Goal: Information Seeking & Learning: Learn about a topic

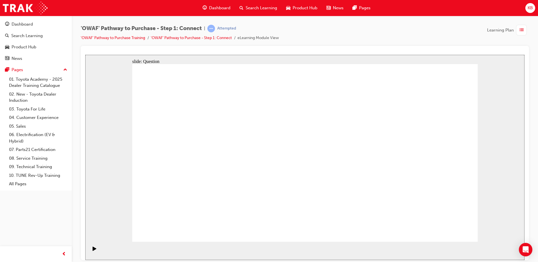
drag, startPoint x: 230, startPoint y: 215, endPoint x: 398, endPoint y: 104, distance: 201.9
drag, startPoint x: 272, startPoint y: 215, endPoint x: 437, endPoint y: 121, distance: 189.9
drag, startPoint x: 218, startPoint y: 168, endPoint x: 445, endPoint y: 161, distance: 226.7
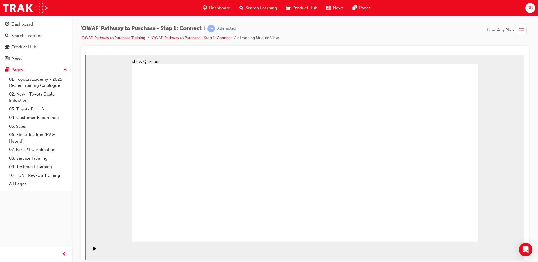
drag, startPoint x: 248, startPoint y: 169, endPoint x: 418, endPoint y: 201, distance: 173.7
drag, startPoint x: 300, startPoint y: 174, endPoint x: 378, endPoint y: 198, distance: 82.1
drag, startPoint x: 170, startPoint y: 177, endPoint x: 191, endPoint y: 156, distance: 30.0
drag, startPoint x: 219, startPoint y: 196, endPoint x: 350, endPoint y: 152, distance: 137.9
drag, startPoint x: 159, startPoint y: 169, endPoint x: 344, endPoint y: 118, distance: 191.9
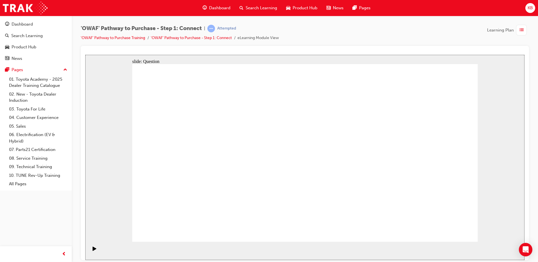
drag, startPoint x: 339, startPoint y: 156, endPoint x: 192, endPoint y: 163, distance: 146.7
drag, startPoint x: 356, startPoint y: 121, endPoint x: 256, endPoint y: 190, distance: 121.8
drag, startPoint x: 407, startPoint y: 102, endPoint x: 236, endPoint y: 209, distance: 201.1
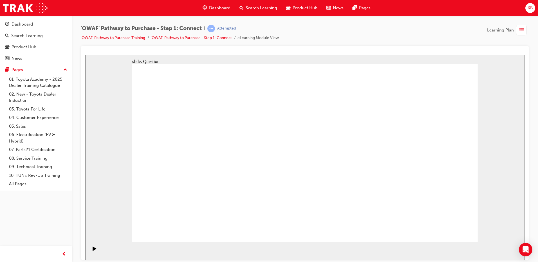
drag, startPoint x: 441, startPoint y: 117, endPoint x: 193, endPoint y: 173, distance: 253.7
drag, startPoint x: 441, startPoint y: 166, endPoint x: 263, endPoint y: 172, distance: 177.2
drag, startPoint x: 371, startPoint y: 203, endPoint x: 252, endPoint y: 176, distance: 122.0
drag, startPoint x: 416, startPoint y: 198, endPoint x: 246, endPoint y: 173, distance: 172.2
drag, startPoint x: 237, startPoint y: 218, endPoint x: 403, endPoint y: 102, distance: 202.4
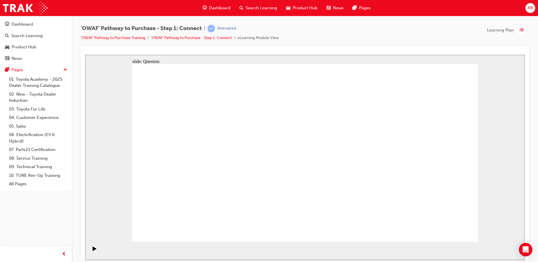
drag, startPoint x: 277, startPoint y: 214, endPoint x: 443, endPoint y: 120, distance: 190.7
drag, startPoint x: 252, startPoint y: 172, endPoint x: 449, endPoint y: 159, distance: 197.0
drag, startPoint x: 449, startPoint y: 162, endPoint x: 299, endPoint y: 217, distance: 159.2
drag, startPoint x: 219, startPoint y: 164, endPoint x: 442, endPoint y: 153, distance: 223.6
drag, startPoint x: 248, startPoint y: 171, endPoint x: 423, endPoint y: 201, distance: 177.9
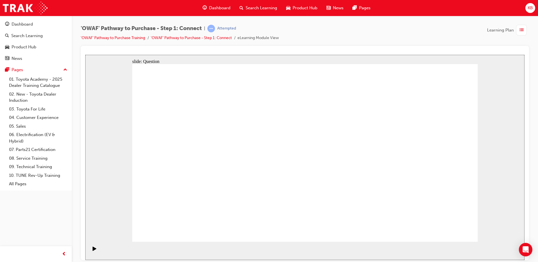
drag, startPoint x: 297, startPoint y: 170, endPoint x: 377, endPoint y: 196, distance: 84.4
drag, startPoint x: 170, startPoint y: 172, endPoint x: 341, endPoint y: 167, distance: 171.0
drag, startPoint x: 189, startPoint y: 211, endPoint x: 353, endPoint y: 117, distance: 189.3
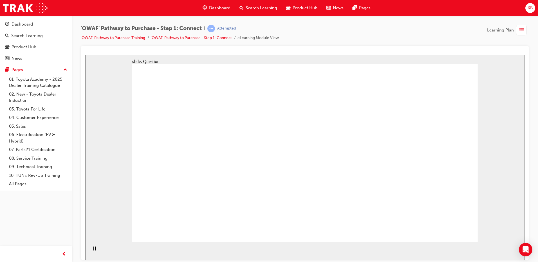
drag, startPoint x: 421, startPoint y: 172, endPoint x: 426, endPoint y: 169, distance: 6.3
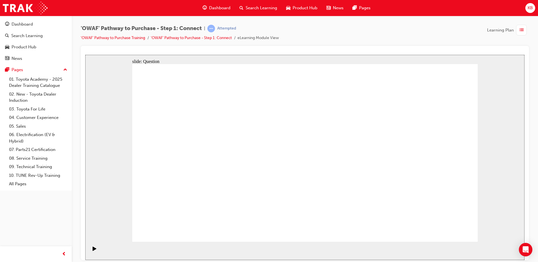
drag, startPoint x: 419, startPoint y: 170, endPoint x: 422, endPoint y: 167, distance: 4.2
drag, startPoint x: 414, startPoint y: 182, endPoint x: 173, endPoint y: 135, distance: 246.2
drag, startPoint x: 162, startPoint y: 129, endPoint x: 173, endPoint y: 121, distance: 13.3
drag, startPoint x: 390, startPoint y: 170, endPoint x: 386, endPoint y: 170, distance: 3.9
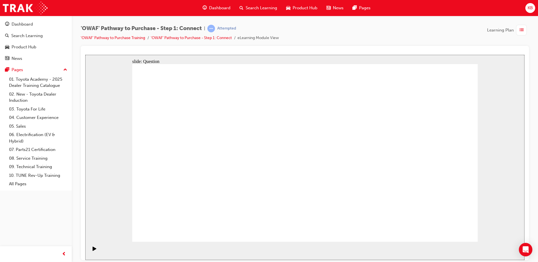
drag, startPoint x: 422, startPoint y: 182, endPoint x: 206, endPoint y: 189, distance: 215.5
drag, startPoint x: 424, startPoint y: 181, endPoint x: 315, endPoint y: 184, distance: 109.4
drag, startPoint x: 402, startPoint y: 190, endPoint x: 294, endPoint y: 193, distance: 108.0
drag, startPoint x: 434, startPoint y: 183, endPoint x: 308, endPoint y: 192, distance: 126.0
drag, startPoint x: 424, startPoint y: 174, endPoint x: 214, endPoint y: 181, distance: 210.2
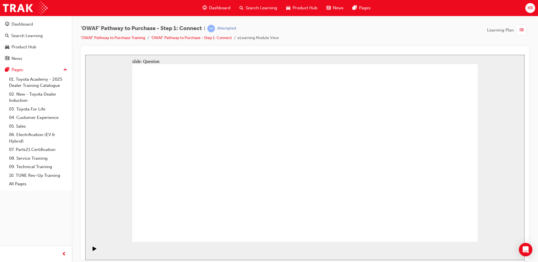
drag, startPoint x: 425, startPoint y: 182, endPoint x: 208, endPoint y: 179, distance: 217.7
drag, startPoint x: 414, startPoint y: 175, endPoint x: 204, endPoint y: 184, distance: 210.5
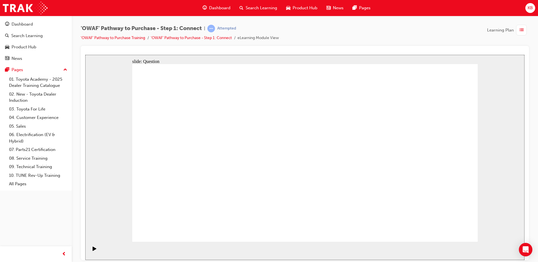
radio input "true"
checkbox input "true"
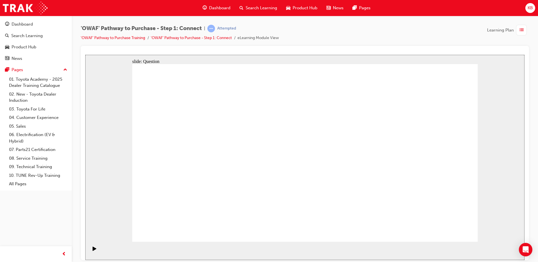
checkbox input "true"
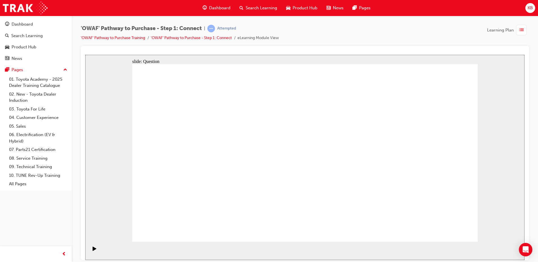
drag, startPoint x: 216, startPoint y: 208, endPoint x: 336, endPoint y: 131, distance: 142.7
drag, startPoint x: 336, startPoint y: 130, endPoint x: 326, endPoint y: 130, distance: 10.2
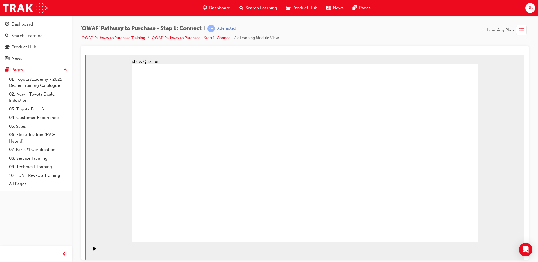
drag, startPoint x: 275, startPoint y: 224, endPoint x: 405, endPoint y: 130, distance: 160.5
drag, startPoint x: 339, startPoint y: 211, endPoint x: 211, endPoint y: 153, distance: 140.2
drag, startPoint x: 395, startPoint y: 195, endPoint x: 278, endPoint y: 153, distance: 124.3
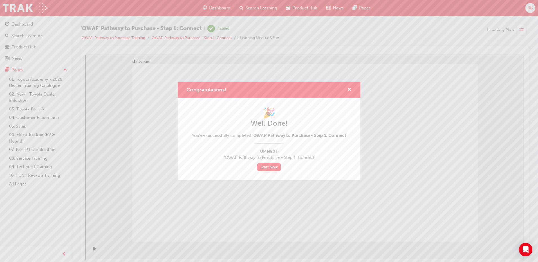
click at [346, 86] on div "Congratulations!" at bounding box center [346, 89] width 9 height 7
click at [349, 89] on span "cross-icon" at bounding box center [349, 89] width 4 height 5
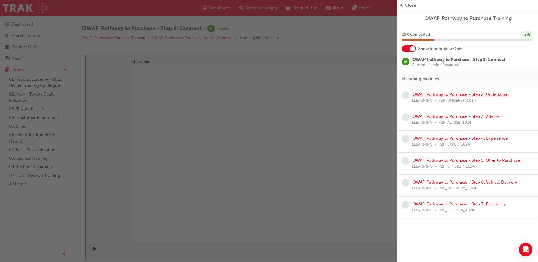
click at [462, 92] on link "'OWAF' Pathway to Purchase - Step 2: Understand" at bounding box center [459, 94] width 97 height 5
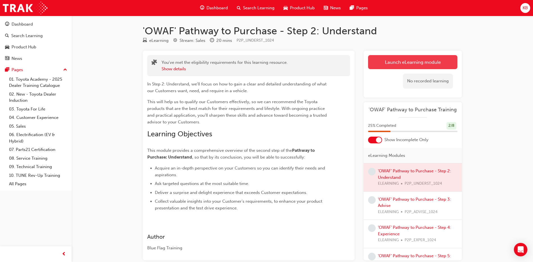
click at [395, 59] on link "Launch eLearning module" at bounding box center [412, 62] width 89 height 14
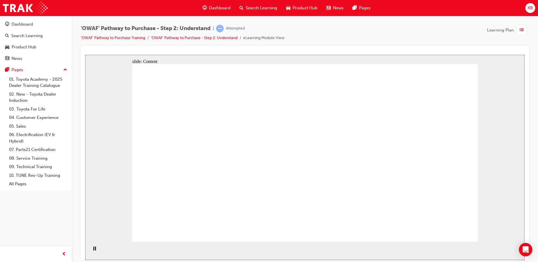
click at [91, 250] on div "Pause (Ctrl+Alt+P)" at bounding box center [95, 251] width 10 height 10
click at [93, 250] on icon "Play (Ctrl+Alt+P)" at bounding box center [95, 248] width 4 height 4
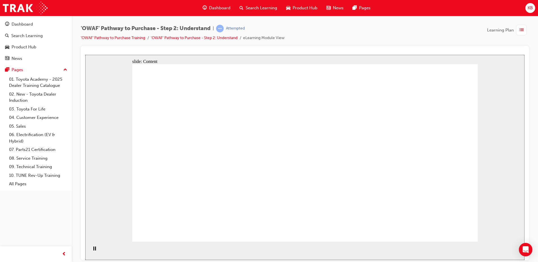
drag, startPoint x: 268, startPoint y: 145, endPoint x: 312, endPoint y: 147, distance: 44.5
drag, startPoint x: 250, startPoint y: 161, endPoint x: 273, endPoint y: 153, distance: 24.4
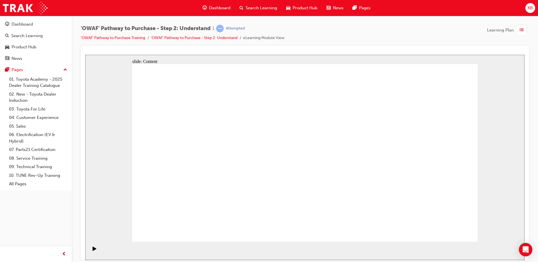
drag, startPoint x: 408, startPoint y: 152, endPoint x: 414, endPoint y: 166, distance: 15.0
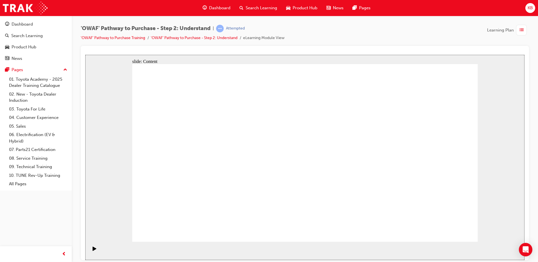
drag, startPoint x: 261, startPoint y: 111, endPoint x: 257, endPoint y: 143, distance: 32.1
drag, startPoint x: 168, startPoint y: 192, endPoint x: 175, endPoint y: 178, distance: 15.9
drag, startPoint x: 260, startPoint y: 153, endPoint x: 275, endPoint y: 154, distance: 15.5
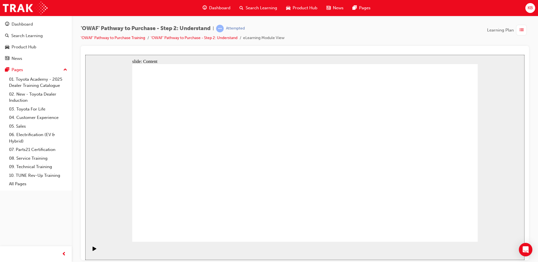
drag, startPoint x: 448, startPoint y: 75, endPoint x: 432, endPoint y: 102, distance: 31.6
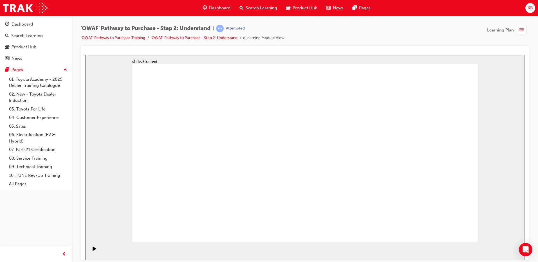
drag, startPoint x: 424, startPoint y: 172, endPoint x: 301, endPoint y: 179, distance: 123.1
drag, startPoint x: 429, startPoint y: 179, endPoint x: 215, endPoint y: 181, distance: 214.8
drag, startPoint x: 434, startPoint y: 179, endPoint x: 224, endPoint y: 182, distance: 210.1
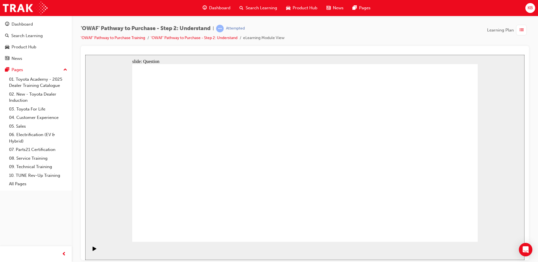
drag, startPoint x: 438, startPoint y: 185, endPoint x: 321, endPoint y: 195, distance: 116.6
drag, startPoint x: 419, startPoint y: 182, endPoint x: 314, endPoint y: 182, distance: 105.4
drag, startPoint x: 418, startPoint y: 177, endPoint x: 194, endPoint y: 191, distance: 224.5
drag, startPoint x: 411, startPoint y: 179, endPoint x: 195, endPoint y: 180, distance: 216.8
drag, startPoint x: 430, startPoint y: 152, endPoint x: 212, endPoint y: 163, distance: 218.5
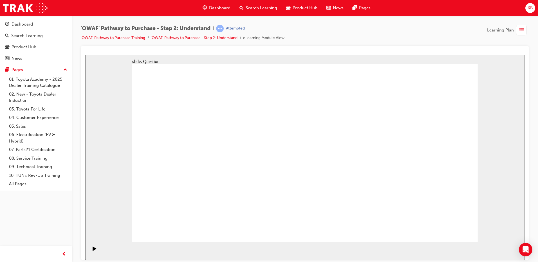
drag, startPoint x: 407, startPoint y: 181, endPoint x: 192, endPoint y: 177, distance: 215.2
drag, startPoint x: 401, startPoint y: 153, endPoint x: 196, endPoint y: 160, distance: 204.8
drag, startPoint x: 433, startPoint y: 189, endPoint x: 219, endPoint y: 190, distance: 213.4
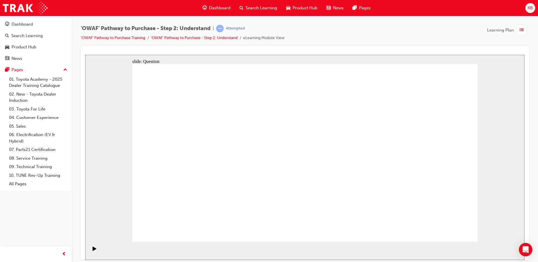
drag, startPoint x: 410, startPoint y: 185, endPoint x: 299, endPoint y: 184, distance: 110.8
drag, startPoint x: 422, startPoint y: 189, endPoint x: 308, endPoint y: 187, distance: 114.5
drag, startPoint x: 437, startPoint y: 182, endPoint x: 219, endPoint y: 186, distance: 218.0
drag, startPoint x: 414, startPoint y: 194, endPoint x: 198, endPoint y: 198, distance: 216.6
drag, startPoint x: 412, startPoint y: 179, endPoint x: 197, endPoint y: 186, distance: 215.2
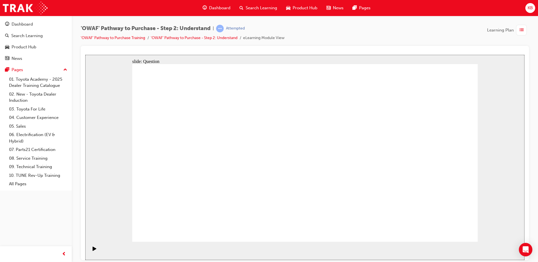
drag, startPoint x: 207, startPoint y: 194, endPoint x: 231, endPoint y: 142, distance: 57.2
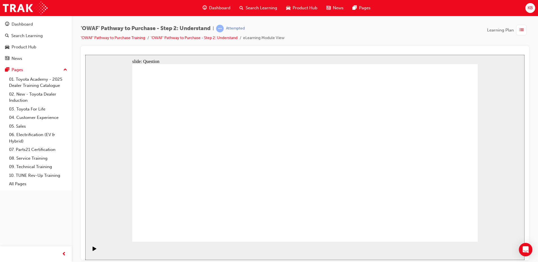
drag, startPoint x: 272, startPoint y: 193, endPoint x: 303, endPoint y: 140, distance: 61.8
drag, startPoint x: 331, startPoint y: 229, endPoint x: 369, endPoint y: 142, distance: 94.4
drag, startPoint x: 390, startPoint y: 212, endPoint x: 304, endPoint y: 159, distance: 101.4
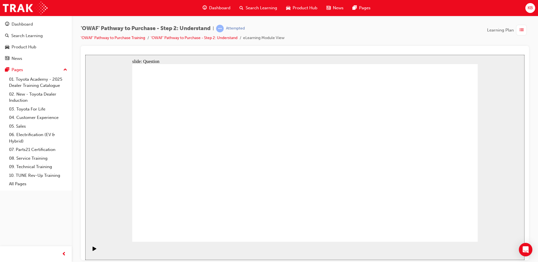
drag, startPoint x: 236, startPoint y: 143, endPoint x: 221, endPoint y: 181, distance: 41.1
drag, startPoint x: 304, startPoint y: 140, endPoint x: 280, endPoint y: 193, distance: 58.3
drag, startPoint x: 365, startPoint y: 152, endPoint x: 330, endPoint y: 241, distance: 96.0
drag, startPoint x: 297, startPoint y: 162, endPoint x: 385, endPoint y: 211, distance: 100.7
drag, startPoint x: 200, startPoint y: 209, endPoint x: 226, endPoint y: 139, distance: 74.4
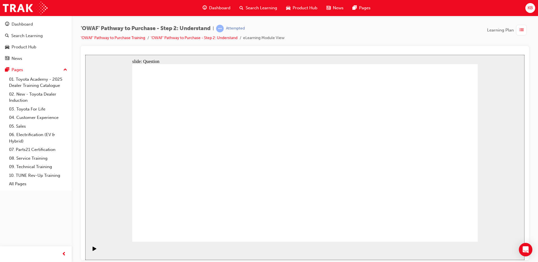
drag, startPoint x: 263, startPoint y: 225, endPoint x: 262, endPoint y: 220, distance: 5.5
drag, startPoint x: 230, startPoint y: 156, endPoint x: 192, endPoint y: 197, distance: 55.3
drag, startPoint x: 216, startPoint y: 194, endPoint x: 239, endPoint y: 137, distance: 61.8
drag, startPoint x: 272, startPoint y: 194, endPoint x: 310, endPoint y: 141, distance: 65.3
drag, startPoint x: 327, startPoint y: 190, endPoint x: 362, endPoint y: 138, distance: 62.3
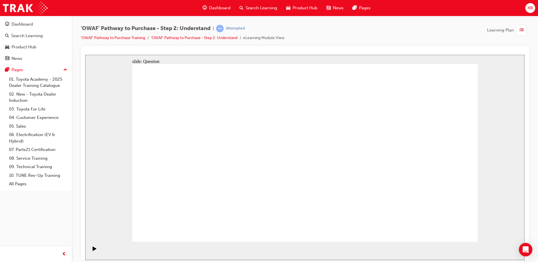
drag, startPoint x: 390, startPoint y: 205, endPoint x: 401, endPoint y: 217, distance: 15.7
drag, startPoint x: 387, startPoint y: 229, endPoint x: 298, endPoint y: 161, distance: 111.9
drag, startPoint x: 212, startPoint y: 212, endPoint x: 232, endPoint y: 142, distance: 72.8
drag, startPoint x: 276, startPoint y: 225, endPoint x: 301, endPoint y: 139, distance: 89.1
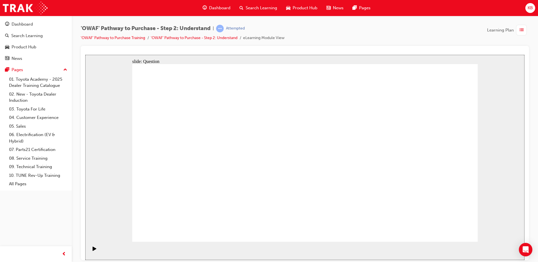
checkbox input "true"
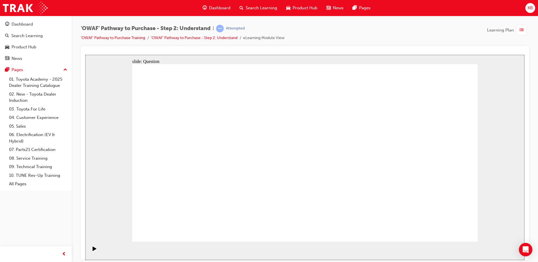
checkbox input "true"
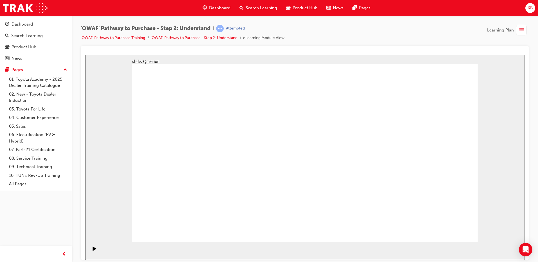
checkbox input "true"
checkbox input "false"
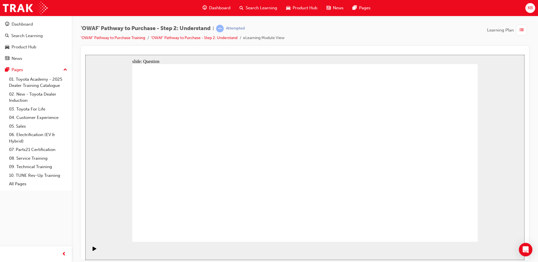
checkbox input "false"
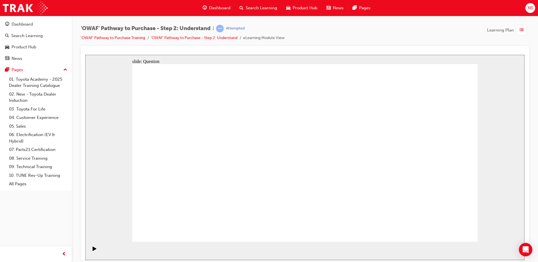
checkbox input "false"
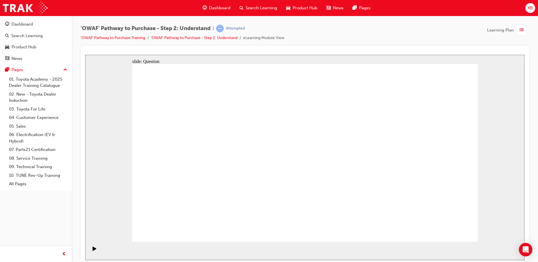
checkbox input "true"
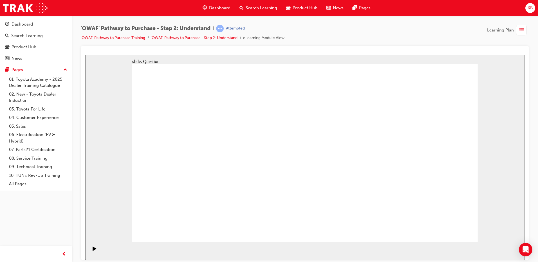
checkbox input "true"
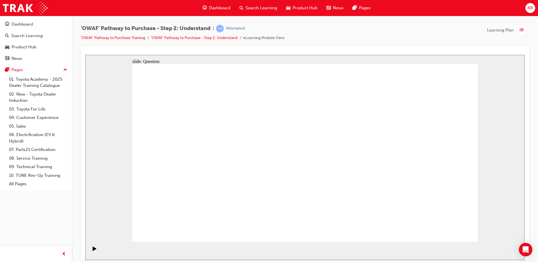
checkbox input "false"
checkbox input "true"
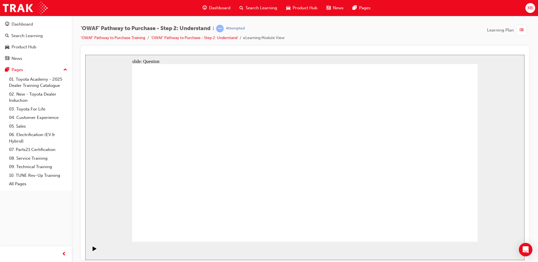
radio input "true"
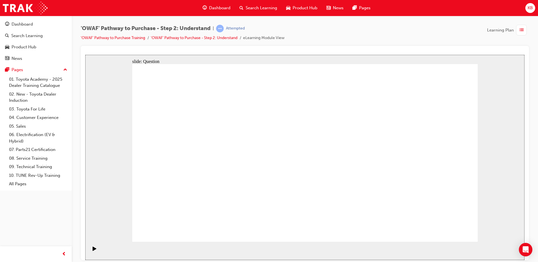
drag, startPoint x: 451, startPoint y: 131, endPoint x: 280, endPoint y: 197, distance: 183.4
drag, startPoint x: 376, startPoint y: 138, endPoint x: 237, endPoint y: 204, distance: 153.8
drag, startPoint x: 199, startPoint y: 139, endPoint x: 303, endPoint y: 208, distance: 124.3
drag, startPoint x: 343, startPoint y: 141, endPoint x: 169, endPoint y: 204, distance: 184.9
drag, startPoint x: 170, startPoint y: 202, endPoint x: 209, endPoint y: 200, distance: 39.1
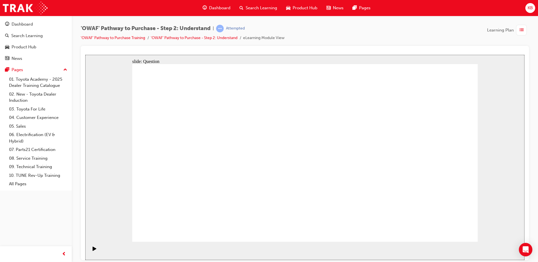
drag, startPoint x: 314, startPoint y: 138, endPoint x: 175, endPoint y: 209, distance: 156.2
drag, startPoint x: 404, startPoint y: 143, endPoint x: 340, endPoint y: 208, distance: 90.5
drag, startPoint x: 231, startPoint y: 136, endPoint x: 435, endPoint y: 205, distance: 215.2
drag, startPoint x: 264, startPoint y: 134, endPoint x: 366, endPoint y: 201, distance: 121.4
drag, startPoint x: 240, startPoint y: 148, endPoint x: 402, endPoint y: 197, distance: 170.2
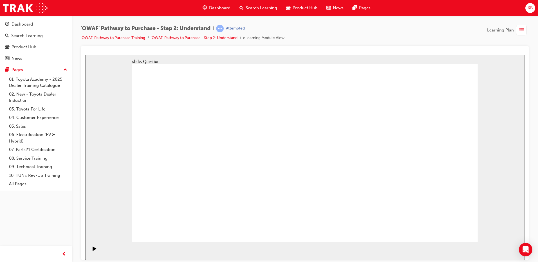
drag, startPoint x: 378, startPoint y: 209, endPoint x: 417, endPoint y: 204, distance: 39.1
drag, startPoint x: 178, startPoint y: 133, endPoint x: 396, endPoint y: 215, distance: 232.8
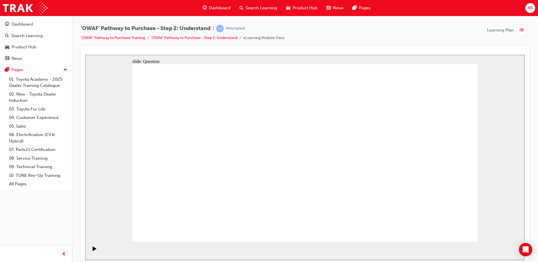
drag, startPoint x: 430, startPoint y: 181, endPoint x: 314, endPoint y: 181, distance: 115.6
drag, startPoint x: 405, startPoint y: 164, endPoint x: 191, endPoint y: 173, distance: 213.6
drag, startPoint x: 396, startPoint y: 172, endPoint x: 185, endPoint y: 189, distance: 211.6
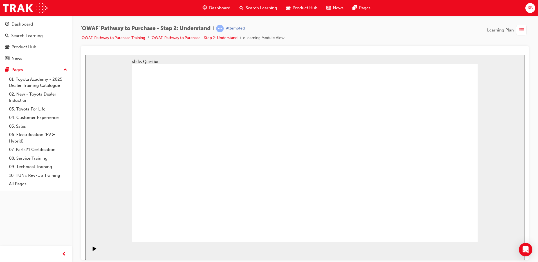
drag, startPoint x: 424, startPoint y: 179, endPoint x: 305, endPoint y: 169, distance: 120.2
drag, startPoint x: 412, startPoint y: 172, endPoint x: 315, endPoint y: 177, distance: 97.1
drag, startPoint x: 432, startPoint y: 168, endPoint x: 207, endPoint y: 182, distance: 225.7
drag, startPoint x: 431, startPoint y: 180, endPoint x: 204, endPoint y: 183, distance: 226.7
drag, startPoint x: 426, startPoint y: 179, endPoint x: 218, endPoint y: 185, distance: 208.4
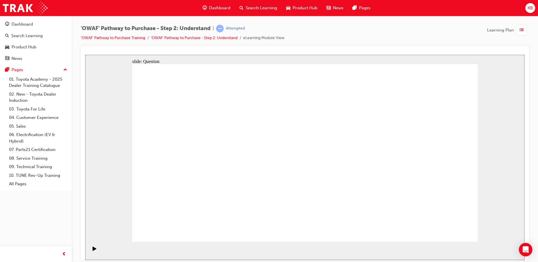
drag, startPoint x: 426, startPoint y: 178, endPoint x: 317, endPoint y: 186, distance: 109.4
drag, startPoint x: 428, startPoint y: 171, endPoint x: 302, endPoint y: 182, distance: 126.2
drag, startPoint x: 430, startPoint y: 180, endPoint x: 218, endPoint y: 184, distance: 211.8
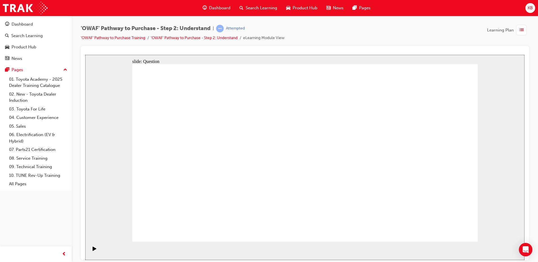
drag, startPoint x: 432, startPoint y: 185, endPoint x: 320, endPoint y: 191, distance: 112.4
drag, startPoint x: 422, startPoint y: 179, endPoint x: 311, endPoint y: 186, distance: 111.3
drag, startPoint x: 427, startPoint y: 186, endPoint x: 209, endPoint y: 187, distance: 217.9
drag, startPoint x: 417, startPoint y: 183, endPoint x: 198, endPoint y: 182, distance: 219.3
drag, startPoint x: 424, startPoint y: 180, endPoint x: 203, endPoint y: 179, distance: 220.7
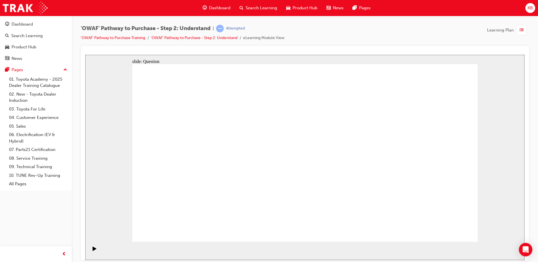
drag, startPoint x: 216, startPoint y: 209, endPoint x: 230, endPoint y: 139, distance: 70.8
drag, startPoint x: 260, startPoint y: 223, endPoint x: 297, endPoint y: 135, distance: 95.9
drag, startPoint x: 322, startPoint y: 191, endPoint x: 361, endPoint y: 138, distance: 65.7
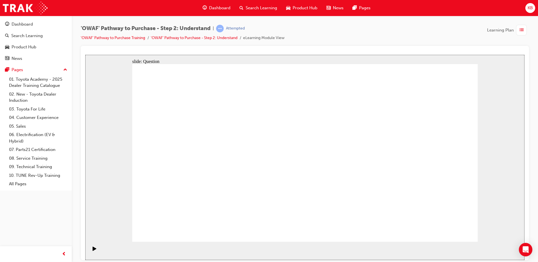
drag, startPoint x: 390, startPoint y: 227, endPoint x: 306, endPoint y: 159, distance: 107.6
checkbox input "true"
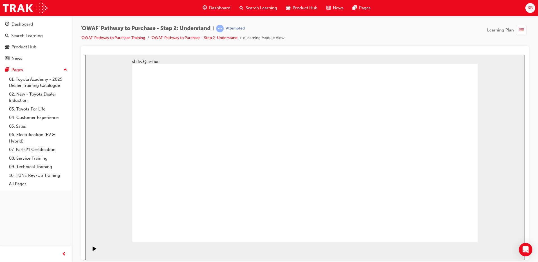
checkbox input "true"
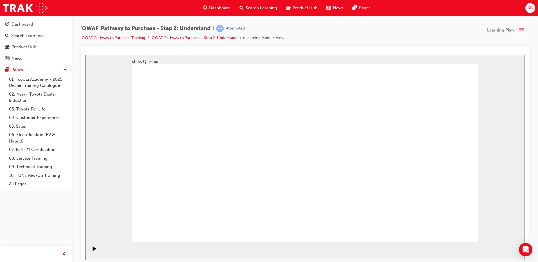
checkbox input "true"
checkbox input "false"
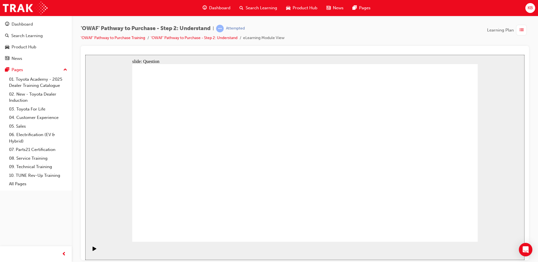
checkbox input "false"
checkbox input "true"
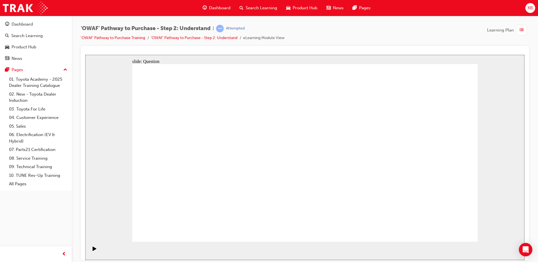
checkbox input "true"
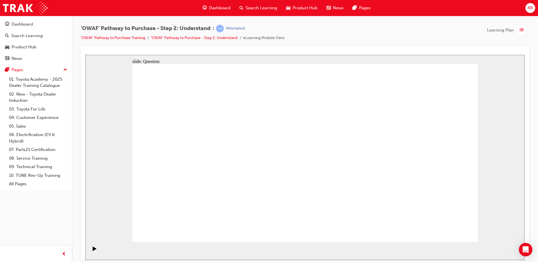
radio input "true"
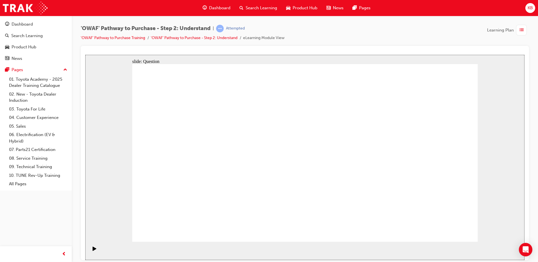
drag, startPoint x: 237, startPoint y: 138, endPoint x: 445, endPoint y: 204, distance: 218.1
drag, startPoint x: 439, startPoint y: 135, endPoint x: 265, endPoint y: 199, distance: 185.9
drag, startPoint x: 403, startPoint y: 138, endPoint x: 334, endPoint y: 201, distance: 93.7
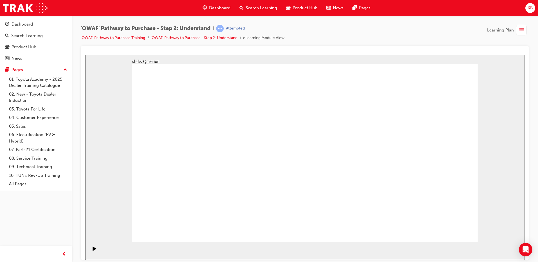
drag, startPoint x: 371, startPoint y: 139, endPoint x: 240, endPoint y: 203, distance: 146.3
drag, startPoint x: 336, startPoint y: 143, endPoint x: 198, endPoint y: 218, distance: 156.9
drag, startPoint x: 309, startPoint y: 138, endPoint x: 170, endPoint y: 209, distance: 155.9
drag, startPoint x: 271, startPoint y: 136, endPoint x: 296, endPoint y: 131, distance: 26.2
drag, startPoint x: 217, startPoint y: 147, endPoint x: 299, endPoint y: 202, distance: 98.7
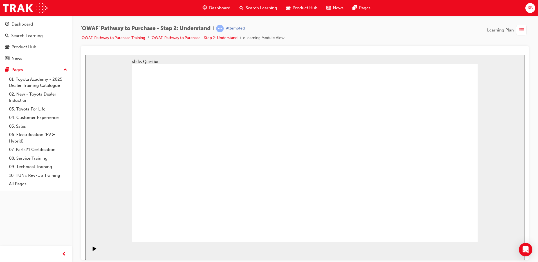
drag, startPoint x: 158, startPoint y: 139, endPoint x: 360, endPoint y: 204, distance: 212.9
drag, startPoint x: 302, startPoint y: 147, endPoint x: 419, endPoint y: 209, distance: 132.4
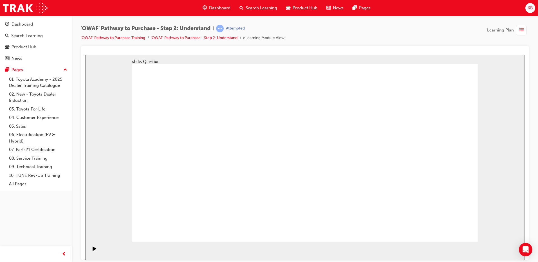
drag, startPoint x: 416, startPoint y: 160, endPoint x: 194, endPoint y: 170, distance: 222.6
drag, startPoint x: 418, startPoint y: 185, endPoint x: 207, endPoint y: 184, distance: 211.5
drag, startPoint x: 416, startPoint y: 173, endPoint x: 206, endPoint y: 175, distance: 210.3
drag, startPoint x: 426, startPoint y: 182, endPoint x: 190, endPoint y: 188, distance: 236.5
drag, startPoint x: 417, startPoint y: 179, endPoint x: 317, endPoint y: 187, distance: 101.0
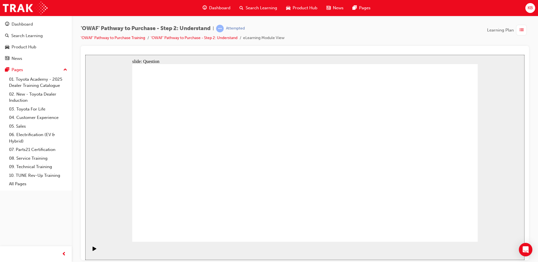
drag, startPoint x: 428, startPoint y: 181, endPoint x: 210, endPoint y: 179, distance: 218.5
drag, startPoint x: 420, startPoint y: 154, endPoint x: 250, endPoint y: 159, distance: 169.4
drag, startPoint x: 425, startPoint y: 178, endPoint x: 212, endPoint y: 184, distance: 213.5
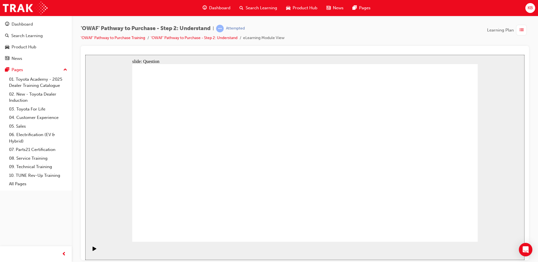
drag, startPoint x: 421, startPoint y: 171, endPoint x: 311, endPoint y: 179, distance: 110.2
drag, startPoint x: 427, startPoint y: 173, endPoint x: 218, endPoint y: 179, distance: 209.3
drag, startPoint x: 418, startPoint y: 182, endPoint x: 204, endPoint y: 187, distance: 214.9
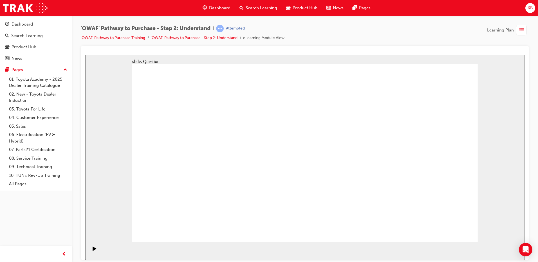
drag, startPoint x: 426, startPoint y: 181, endPoint x: 308, endPoint y: 189, distance: 118.4
drag, startPoint x: 428, startPoint y: 174, endPoint x: 315, endPoint y: 180, distance: 112.6
drag, startPoint x: 429, startPoint y: 182, endPoint x: 218, endPoint y: 182, distance: 210.9
drag, startPoint x: 418, startPoint y: 179, endPoint x: 204, endPoint y: 184, distance: 214.0
drag, startPoint x: 435, startPoint y: 178, endPoint x: 218, endPoint y: 183, distance: 217.7
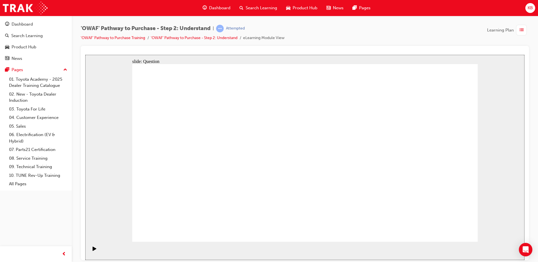
drag, startPoint x: 211, startPoint y: 210, endPoint x: 235, endPoint y: 145, distance: 69.7
drag, startPoint x: 267, startPoint y: 226, endPoint x: 303, endPoint y: 141, distance: 92.8
drag, startPoint x: 336, startPoint y: 187, endPoint x: 372, endPoint y: 133, distance: 65.0
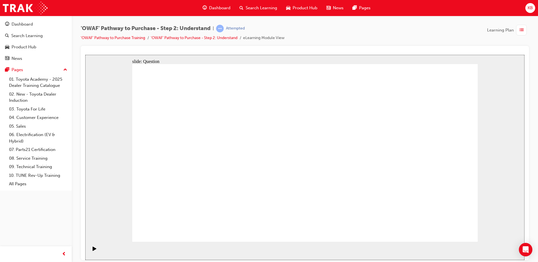
drag, startPoint x: 390, startPoint y: 224, endPoint x: 308, endPoint y: 156, distance: 106.7
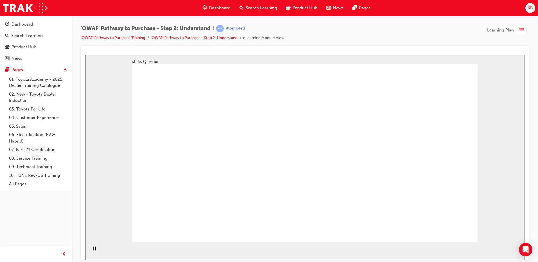
drag, startPoint x: 311, startPoint y: 81, endPoint x: 354, endPoint y: 86, distance: 43.7
checkbox input "true"
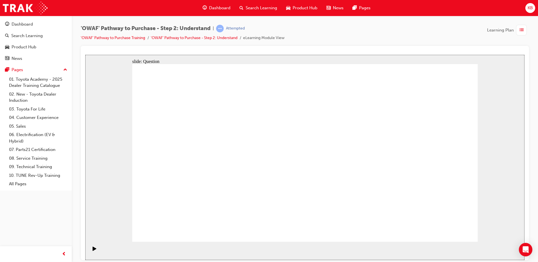
checkbox input "true"
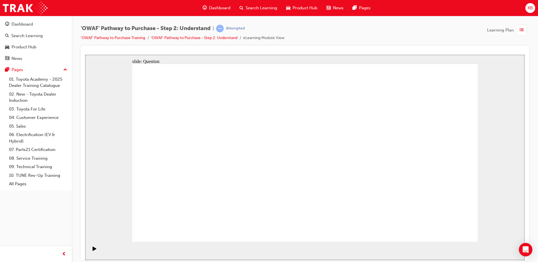
checkbox input "true"
checkbox input "false"
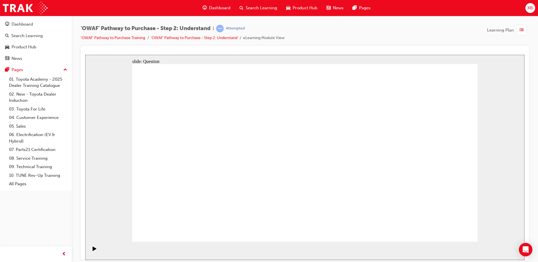
checkbox input "false"
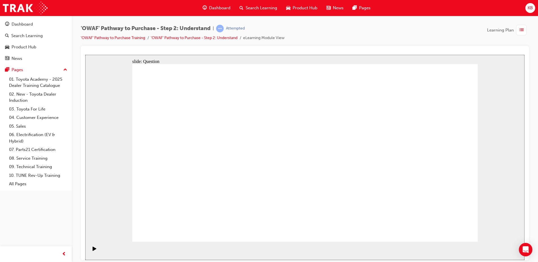
checkbox input "false"
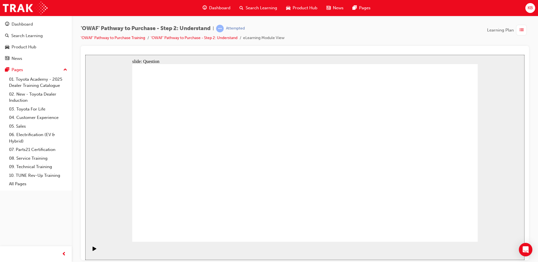
checkbox input "false"
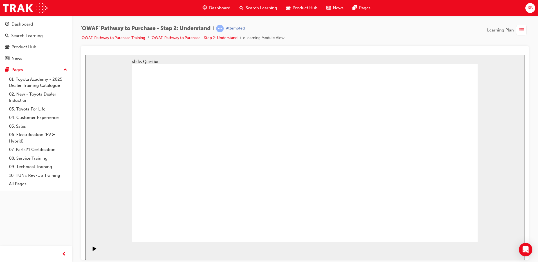
checkbox input "true"
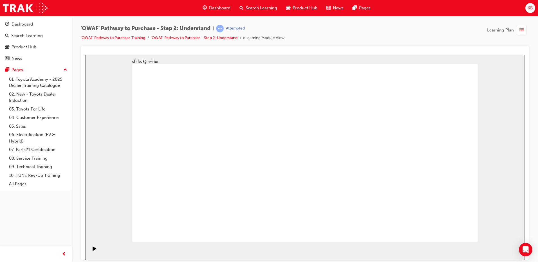
checkbox input "true"
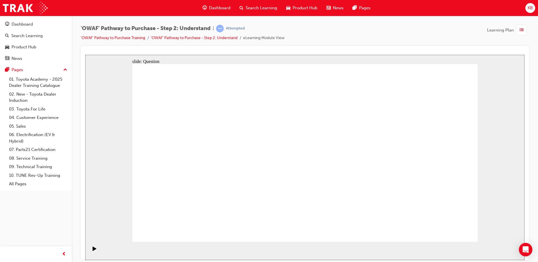
radio input "true"
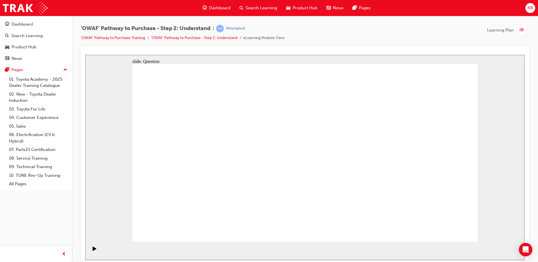
drag, startPoint x: 445, startPoint y: 136, endPoint x: 277, endPoint y: 202, distance: 180.7
drag, startPoint x: 394, startPoint y: 149, endPoint x: 337, endPoint y: 201, distance: 76.6
drag, startPoint x: 378, startPoint y: 133, endPoint x: 289, endPoint y: 193, distance: 107.3
drag, startPoint x: 348, startPoint y: 135, endPoint x: 225, endPoint y: 193, distance: 136.2
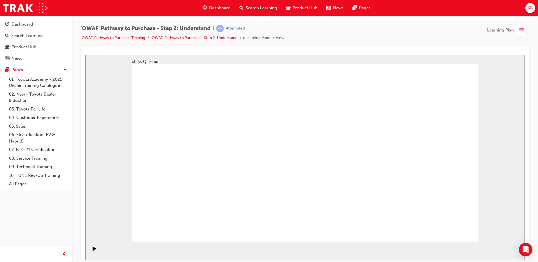
drag, startPoint x: 311, startPoint y: 138, endPoint x: 179, endPoint y: 203, distance: 147.1
drag, startPoint x: 245, startPoint y: 139, endPoint x: 445, endPoint y: 203, distance: 210.3
drag, startPoint x: 216, startPoint y: 145, endPoint x: 295, endPoint y: 203, distance: 97.7
drag, startPoint x: 195, startPoint y: 138, endPoint x: 379, endPoint y: 203, distance: 195.8
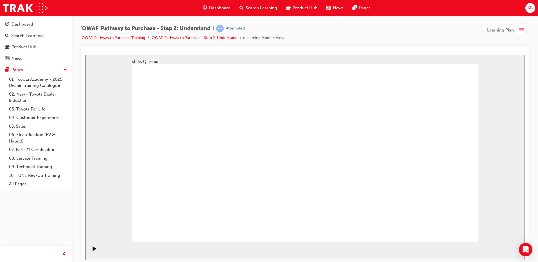
drag, startPoint x: 268, startPoint y: 138, endPoint x: 408, endPoint y: 204, distance: 154.9
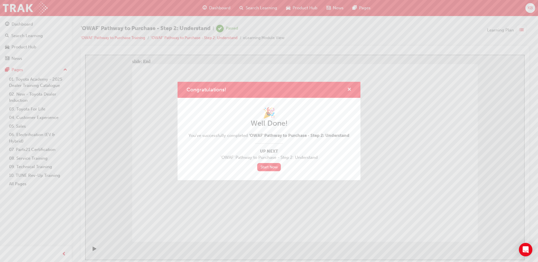
click at [350, 91] on span "cross-icon" at bounding box center [349, 89] width 4 height 5
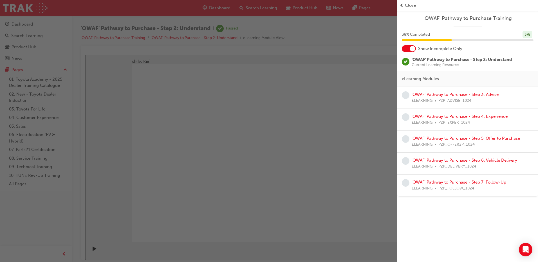
click at [322, 150] on div "button" at bounding box center [198, 131] width 397 height 262
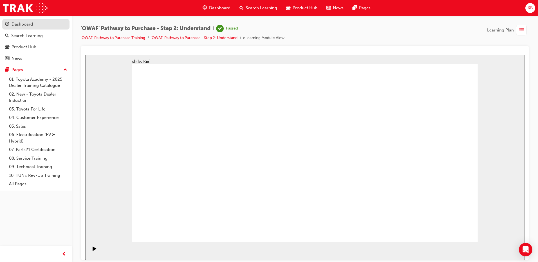
click at [47, 19] on link "Dashboard" at bounding box center [35, 24] width 67 height 10
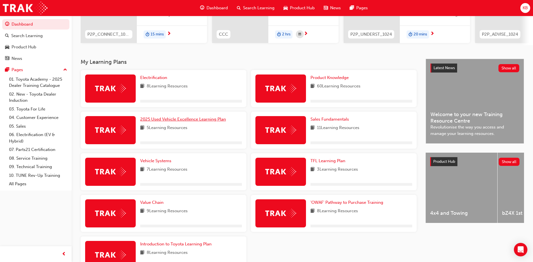
scroll to position [112, 0]
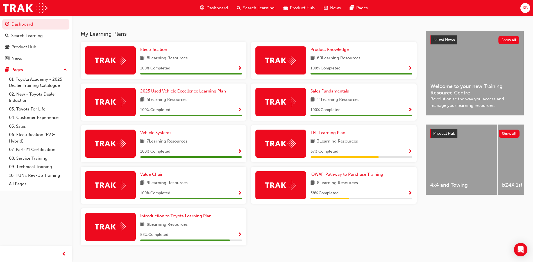
click at [342, 177] on span "'OWAF' Pathway to Purchase Training" at bounding box center [347, 174] width 73 height 5
